Goal: Transaction & Acquisition: Purchase product/service

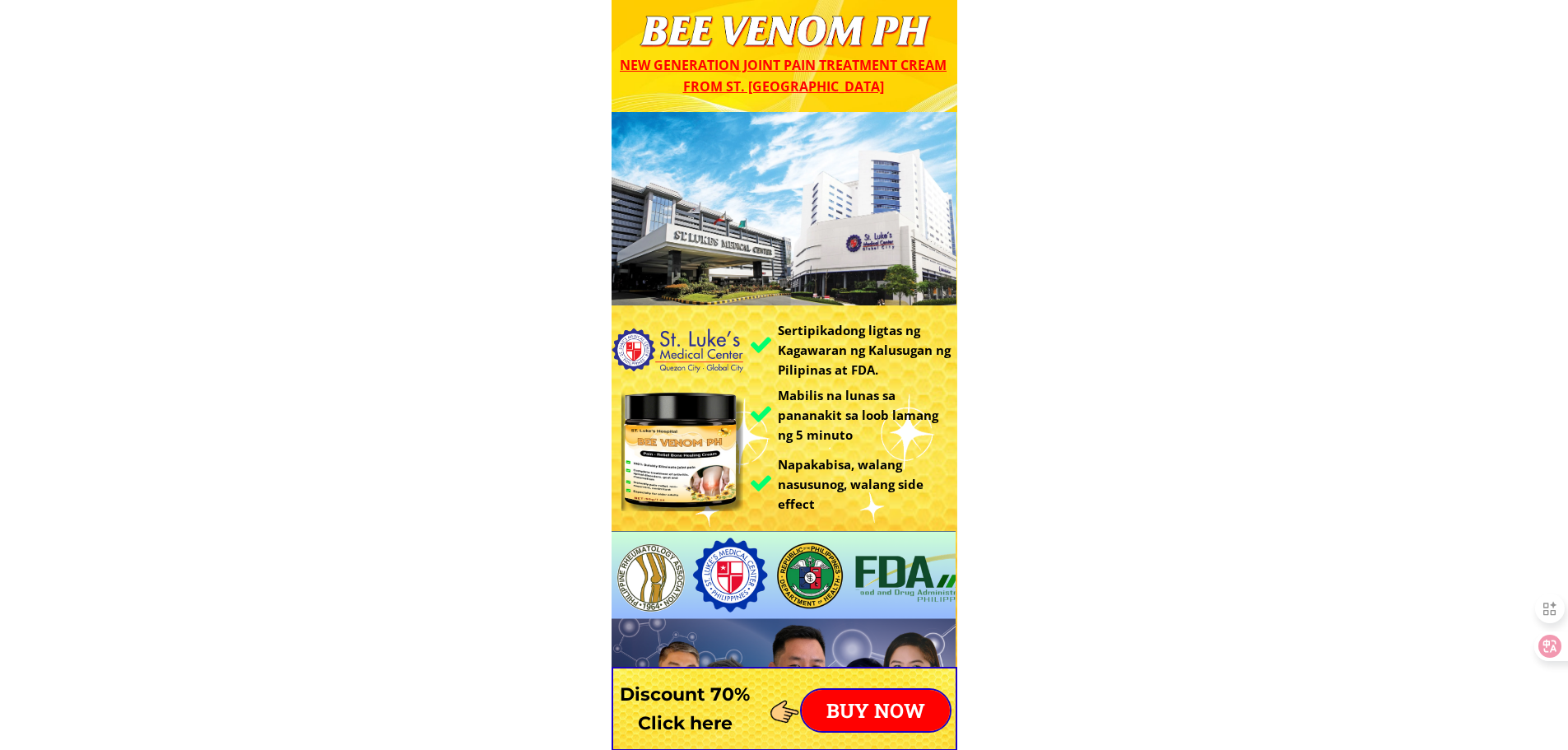
click at [878, 719] on p "BUY NOW" at bounding box center [876, 710] width 148 height 41
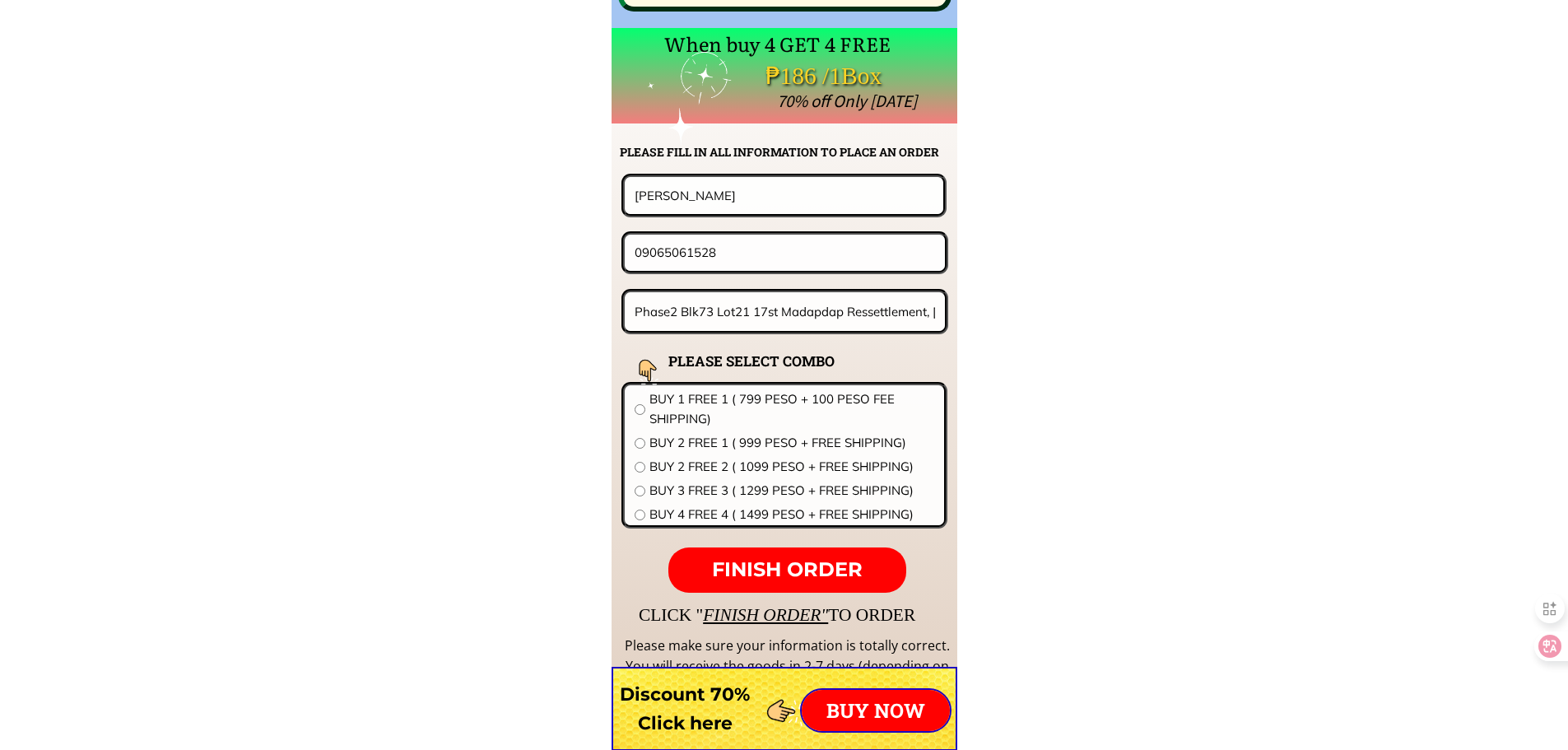
scroll to position [12917, 0]
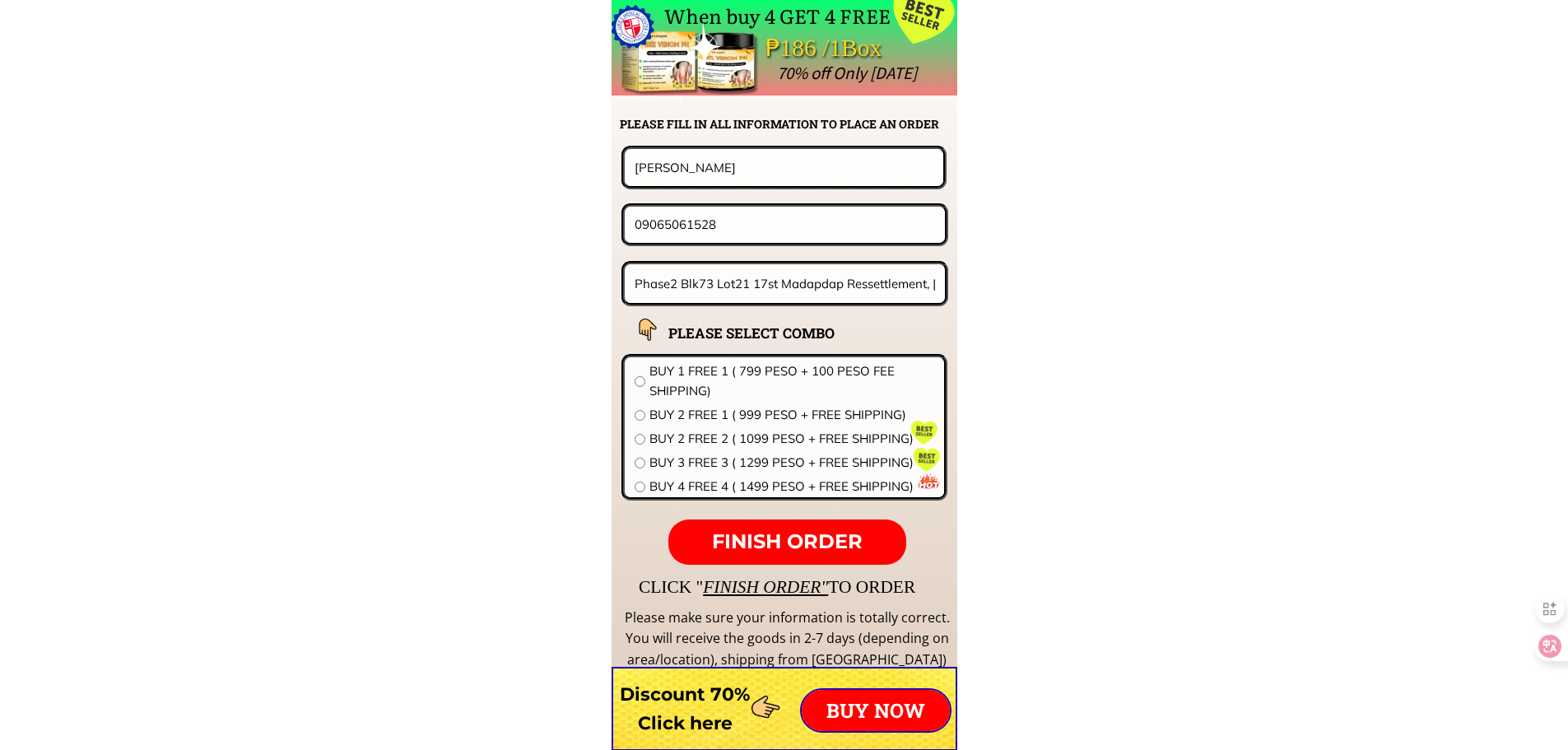
drag, startPoint x: 754, startPoint y: 171, endPoint x: 480, endPoint y: 168, distance: 274.0
paste input "[PERSON_NAME]"
type input "[PERSON_NAME]"
drag, startPoint x: 643, startPoint y: 221, endPoint x: 913, endPoint y: 226, distance: 270.0
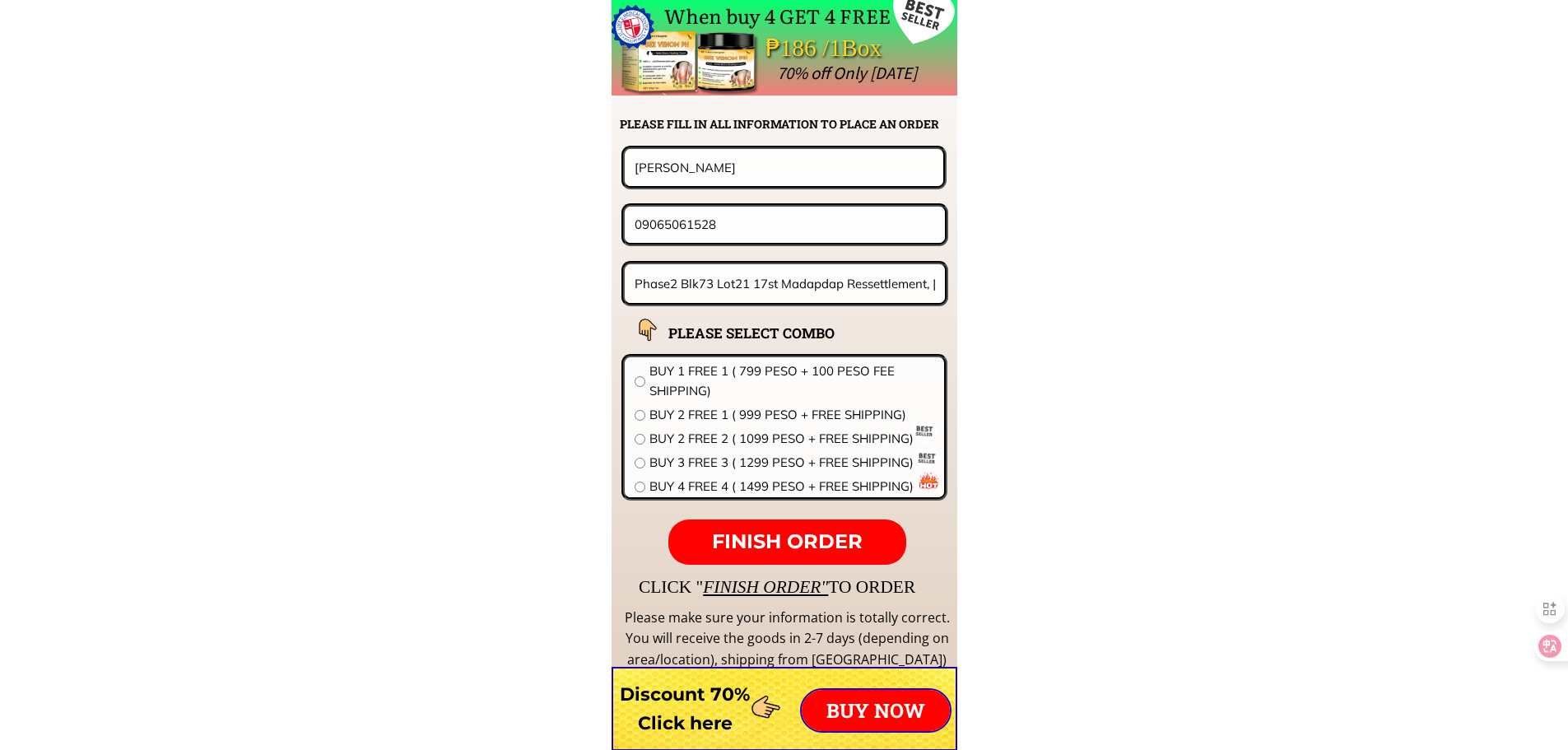
click at [910, 226] on input "09065061528" at bounding box center [785, 224] width 308 height 35
paste input "76370267"
type input "09763702678"
click at [729, 284] on input "Phase2 Blk73 Lot21 17st Madapdap Ressettlement, [GEOGRAPHIC_DATA] [GEOGRAPHIC_D…" at bounding box center [785, 284] width 309 height 39
paste input "[PERSON_NAME]"
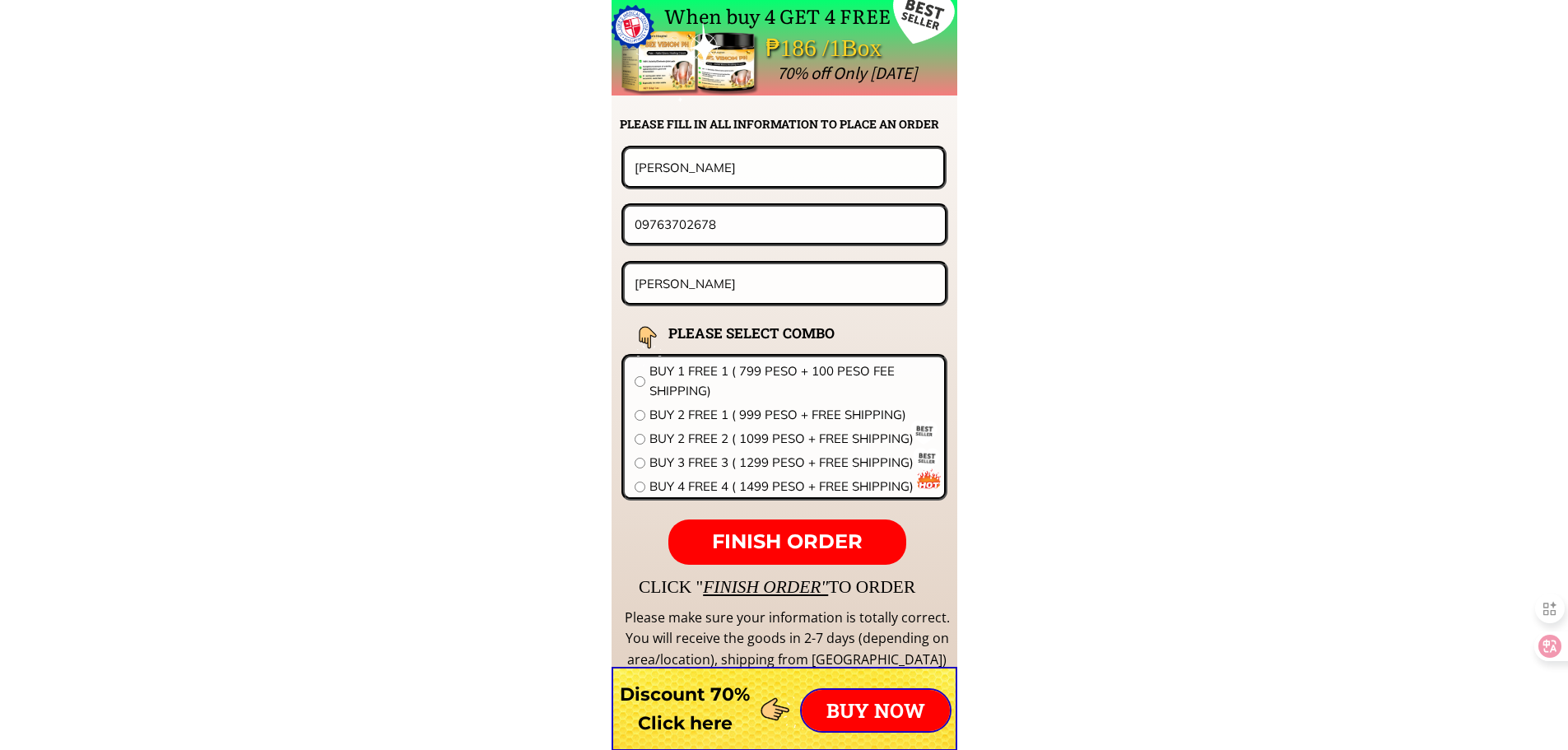
type input "[PERSON_NAME]"
click at [669, 413] on span "BUY 2 FREE 1 ( 999 PESO + FREE SHIPPING)" at bounding box center [791, 415] width 285 height 19
radio input "true"
click at [671, 434] on span "BUY 2 FREE 2 ( 1099 PESO + FREE SHIPPING)" at bounding box center [791, 439] width 285 height 19
radio input "true"
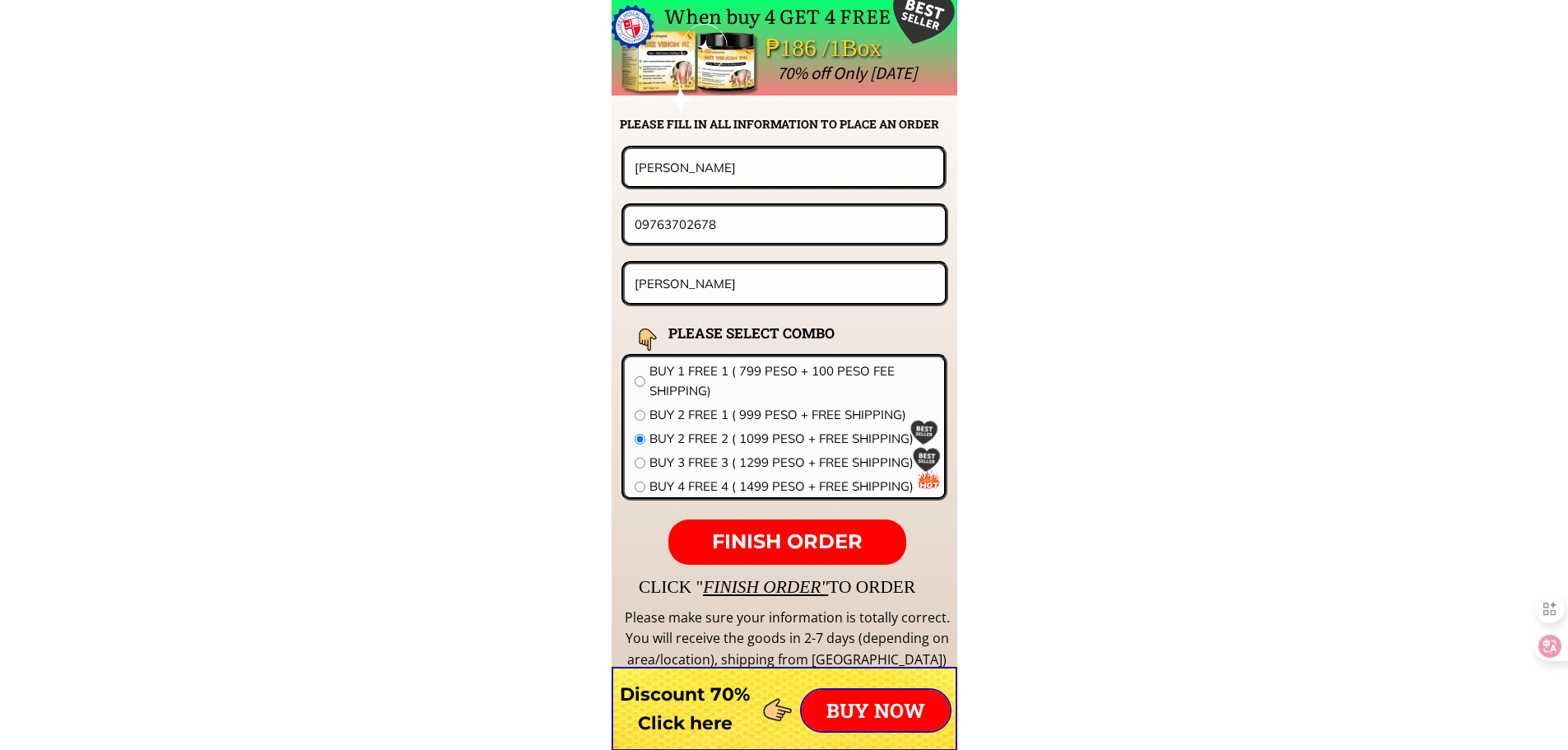
click at [747, 538] on span "FINISH ORDER" at bounding box center [787, 541] width 151 height 24
